Goal: Task Accomplishment & Management: Manage account settings

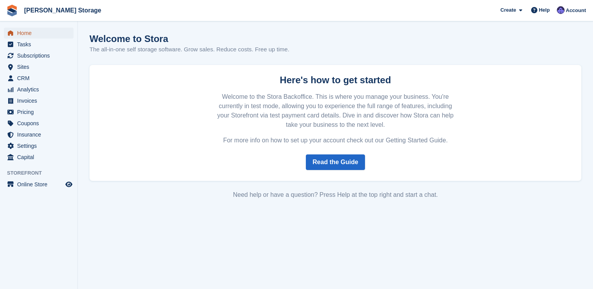
click at [37, 37] on span "Home" at bounding box center [40, 33] width 47 height 11
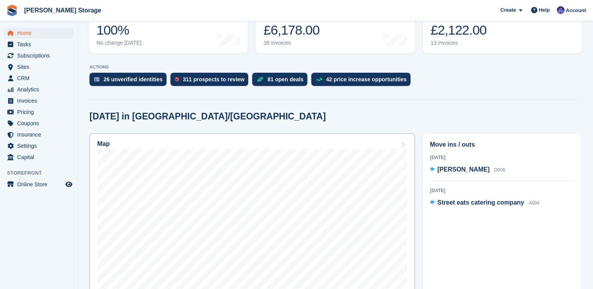
scroll to position [125, 0]
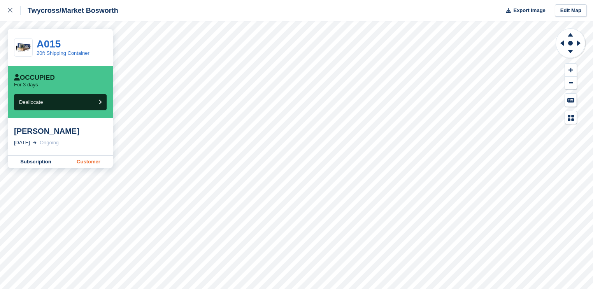
click at [77, 164] on link "Customer" at bounding box center [88, 162] width 49 height 12
